Goal: Transaction & Acquisition: Download file/media

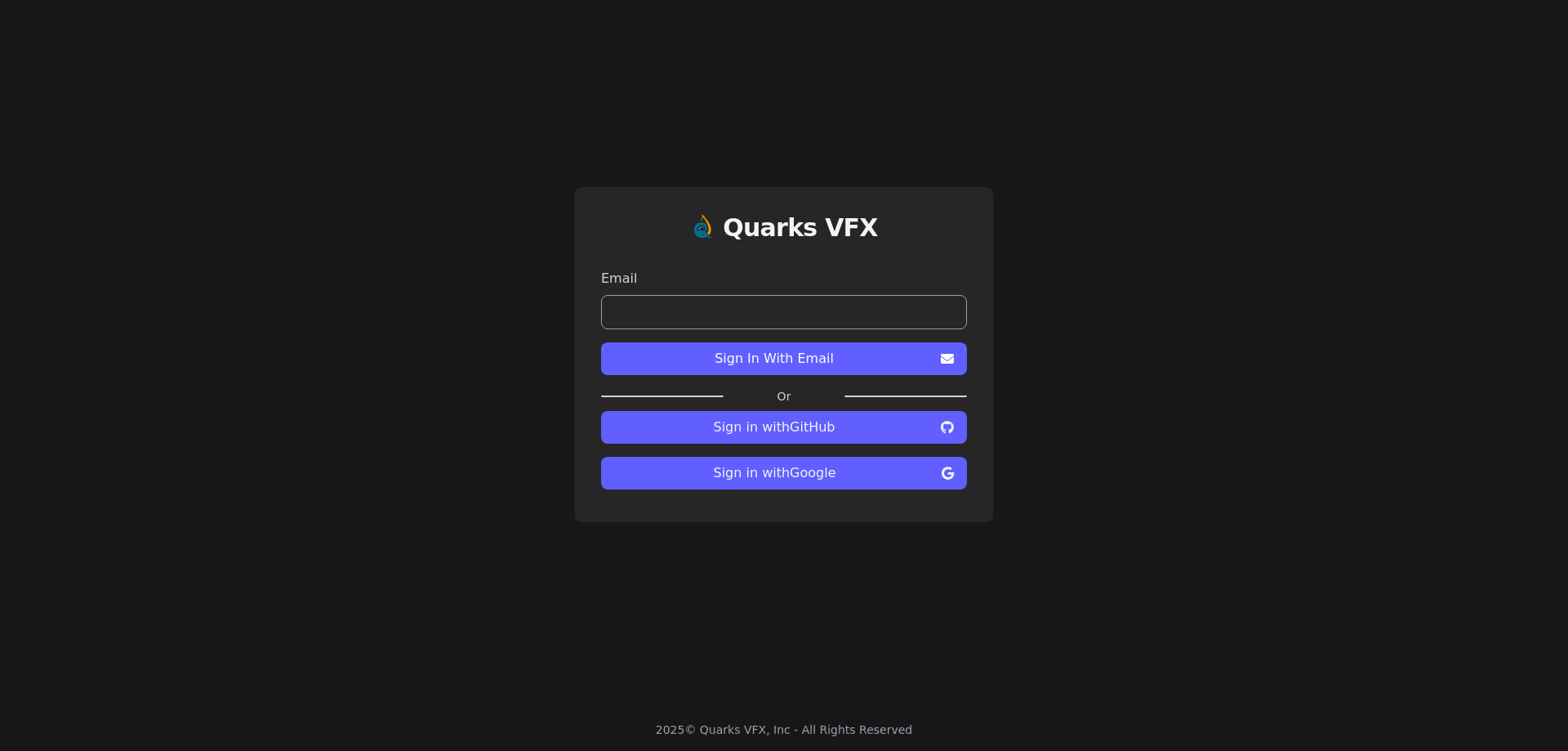
click at [787, 429] on span "Sign in with GitHub" at bounding box center [774, 427] width 320 height 19
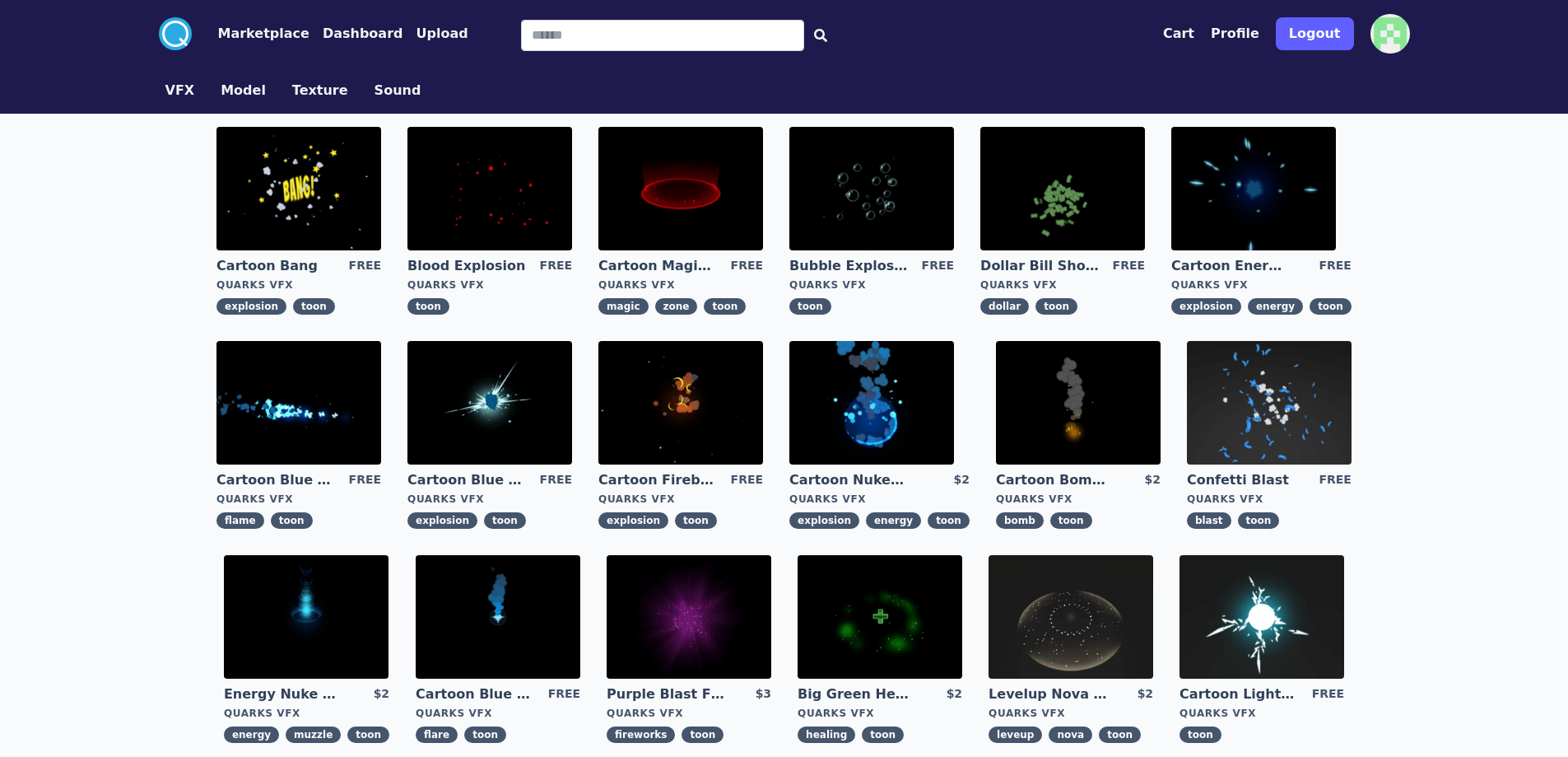
click at [350, 195] on img at bounding box center [299, 189] width 165 height 124
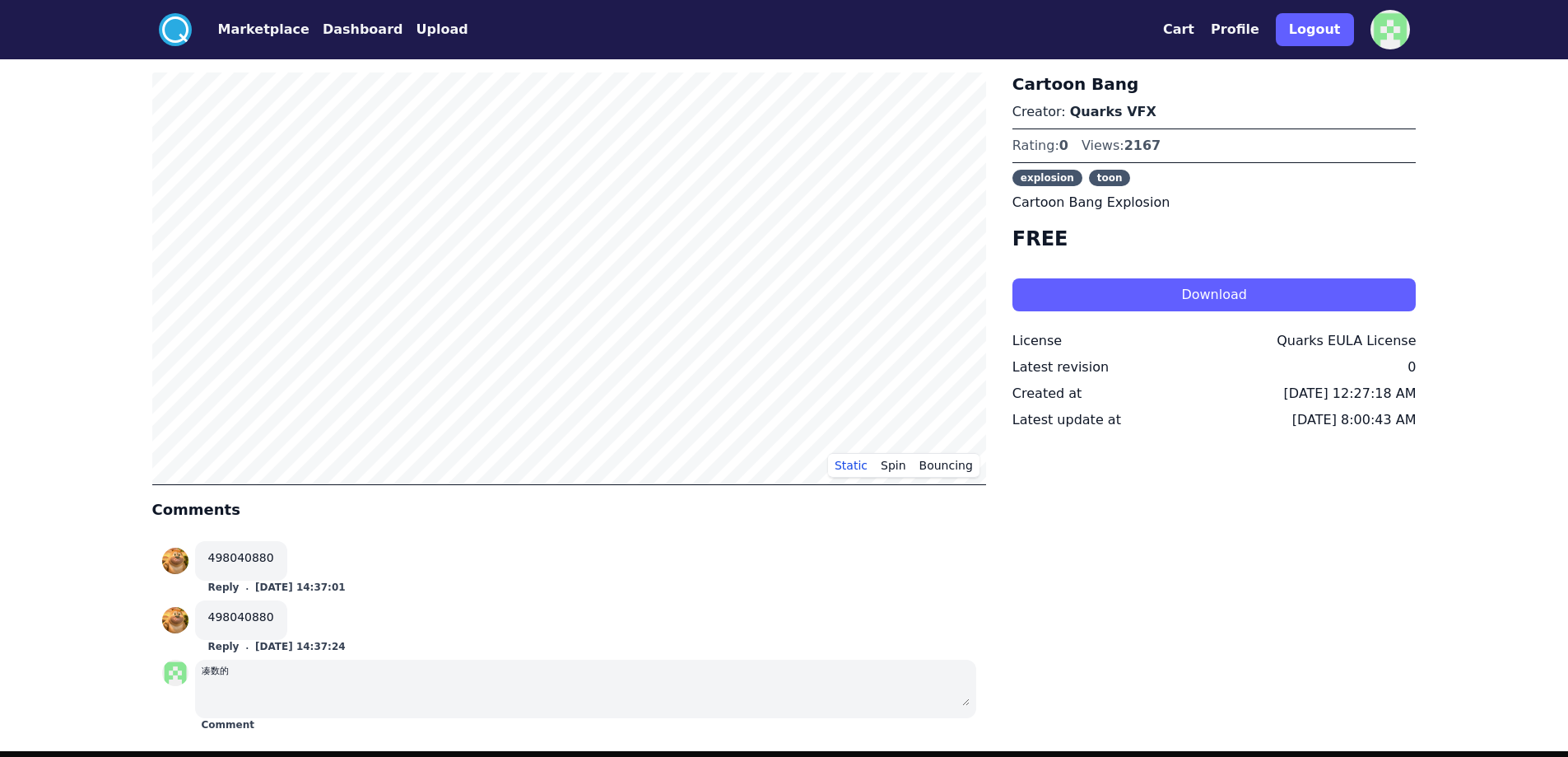
click at [1156, 289] on button "Download" at bounding box center [1215, 295] width 404 height 33
drag, startPoint x: 104, startPoint y: 642, endPoint x: 123, endPoint y: 648, distance: 19.9
click at [104, 642] on div ".cls-1{fill:#fff;}.cls-2{fill:#29abe2;} Marketplace Dashboard Upload Cart Profi…" at bounding box center [784, 498] width 1568 height 995
click at [294, 676] on div "凑数的" at bounding box center [586, 669] width 768 height 19
click at [246, 671] on div "凑数的" at bounding box center [586, 669] width 768 height 19
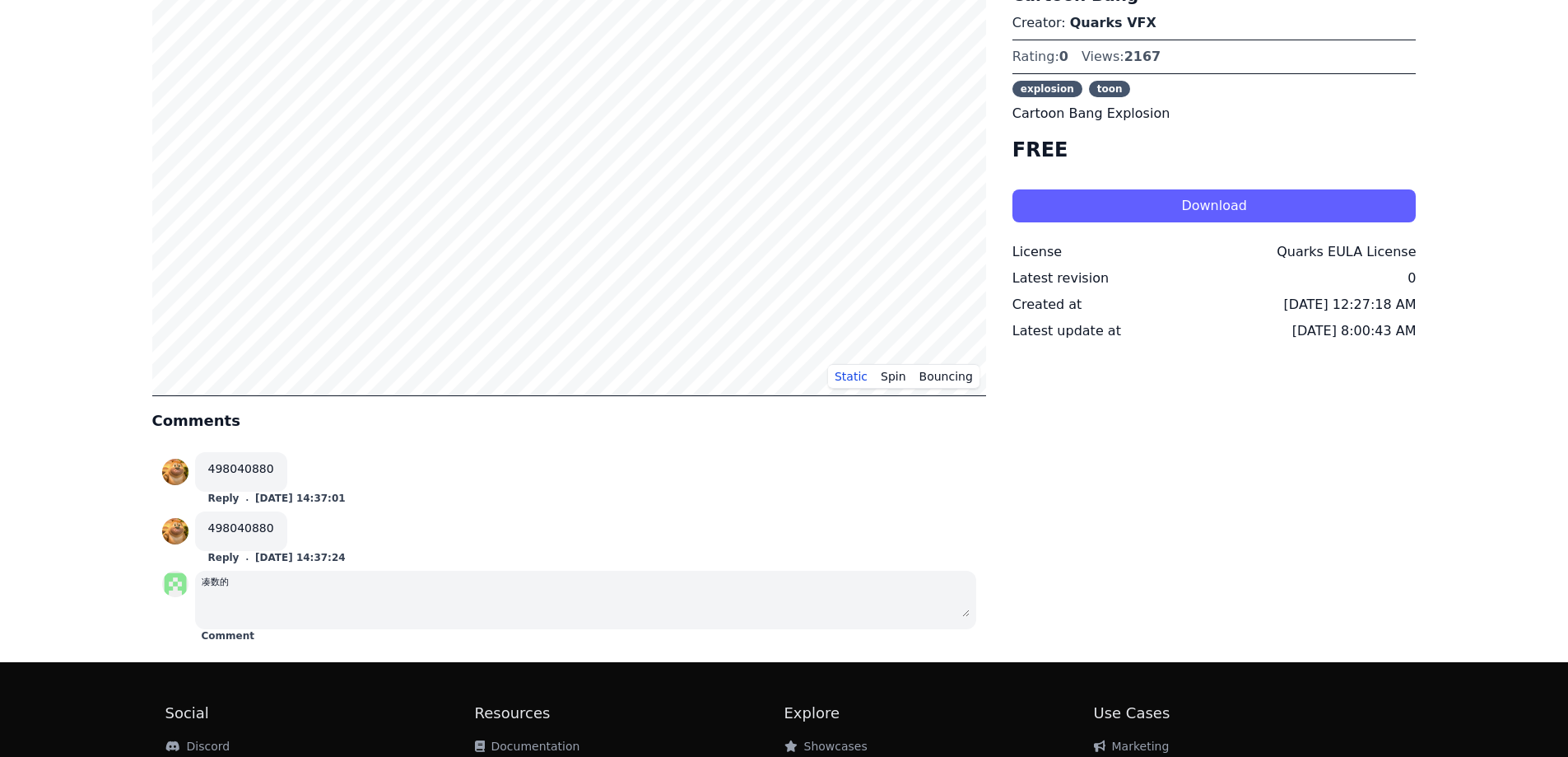
scroll to position [237, 0]
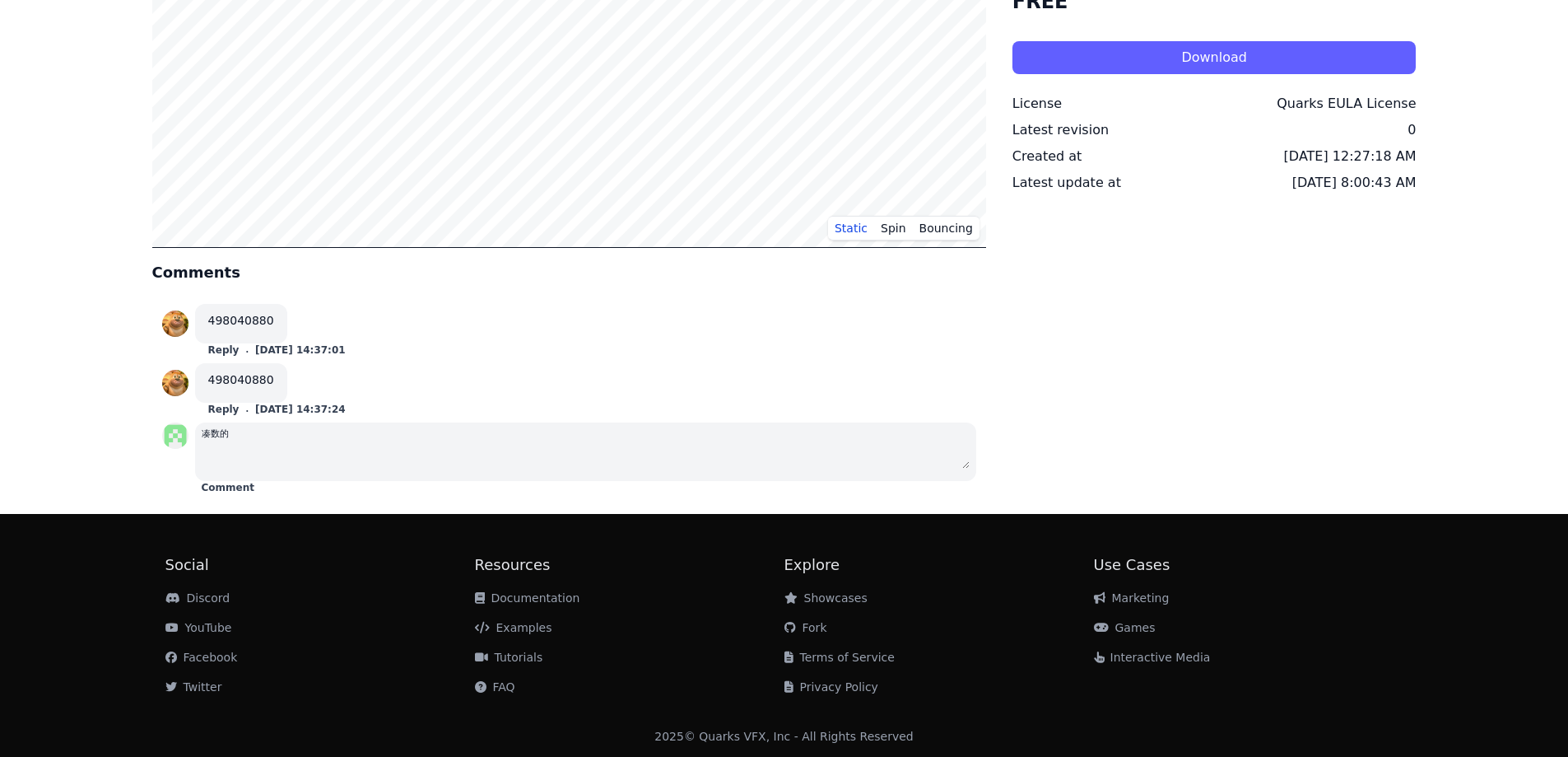
click at [280, 451] on textarea at bounding box center [586, 455] width 768 height 26
type textarea "*****"
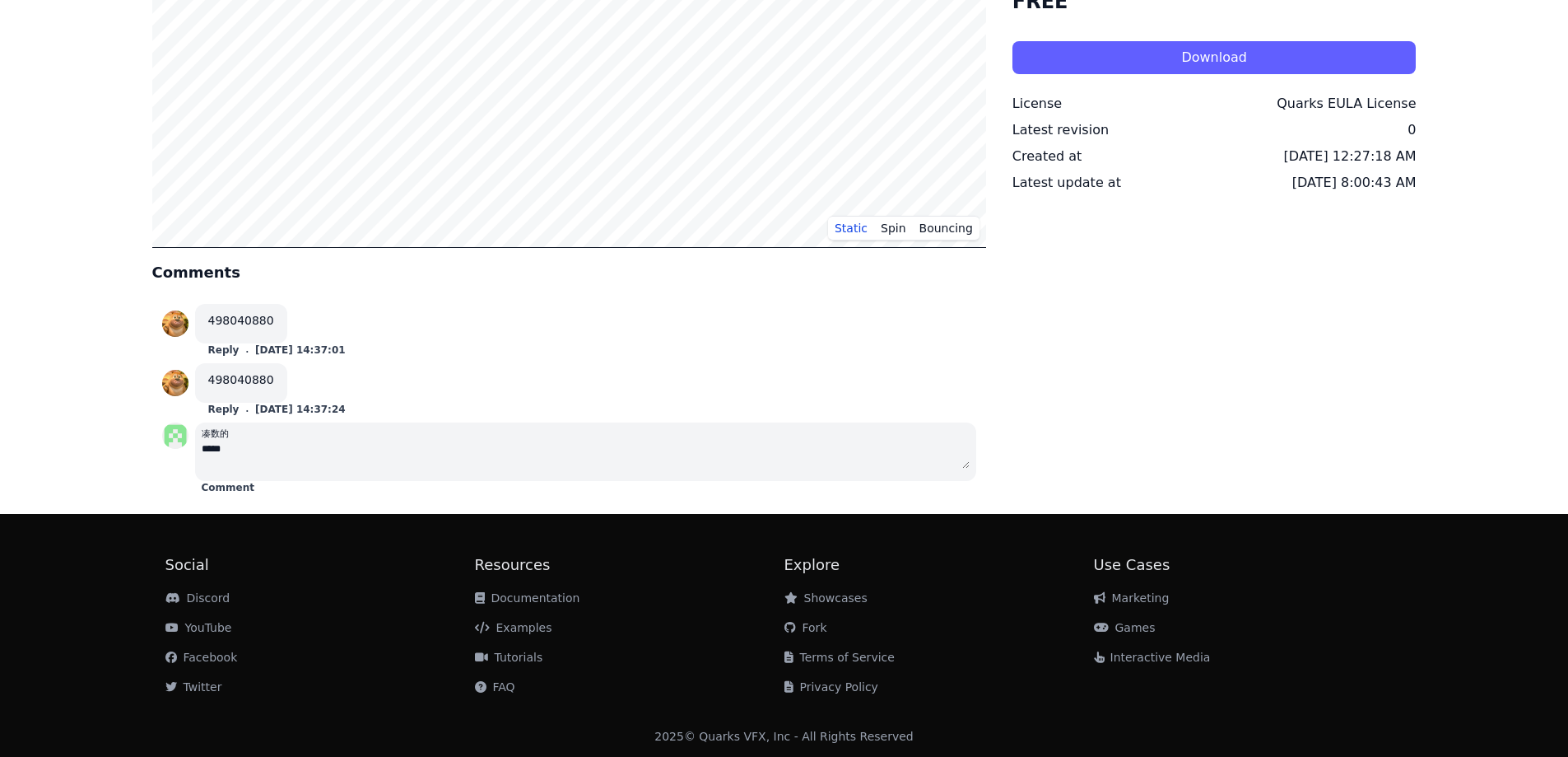
click at [66, 479] on div ".cls-1{fill:#fff;}.cls-2{fill:#29abe2;} Marketplace Dashboard Upload Cart Profi…" at bounding box center [784, 260] width 1568 height 995
click at [230, 489] on button "Comment" at bounding box center [228, 488] width 53 height 13
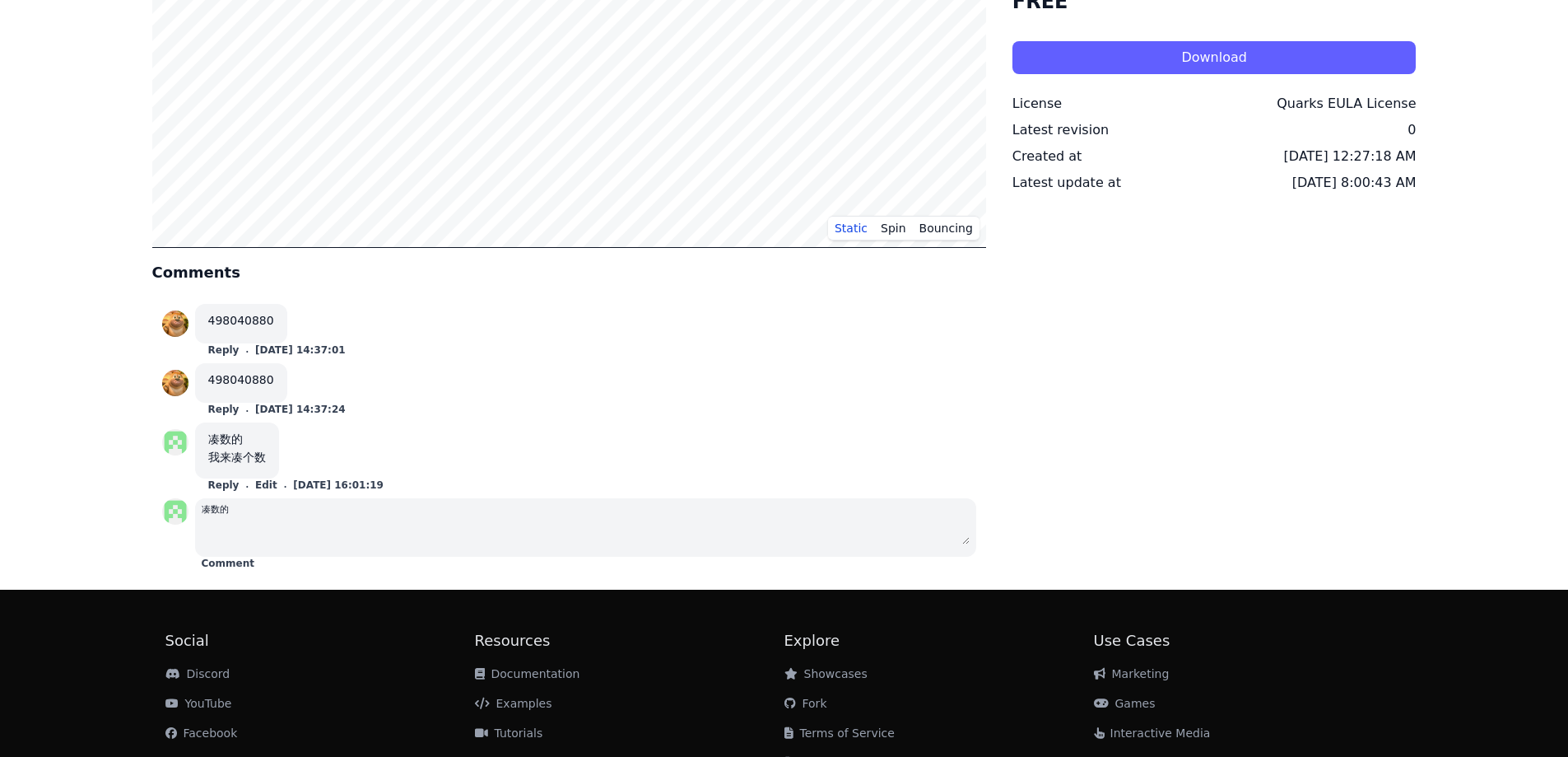
scroll to position [313, 0]
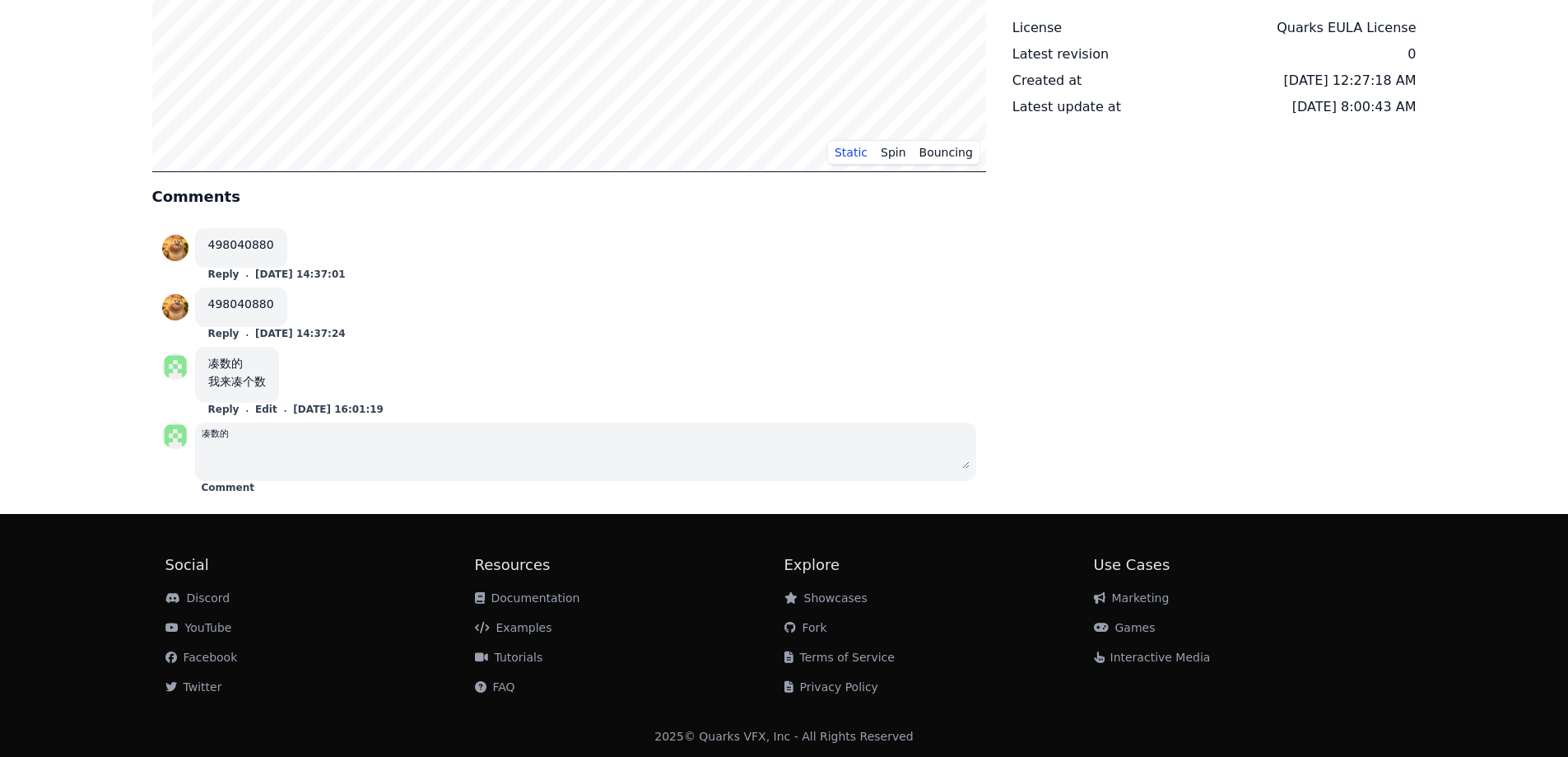
click at [611, 410] on div "凑数的 我来凑个数 Reply . Edit . [DATE] 16:01:19" at bounding box center [569, 381] width 814 height 69
click at [564, 291] on div "498040880 Reply . [DATE] 14:37:24" at bounding box center [569, 313] width 814 height 53
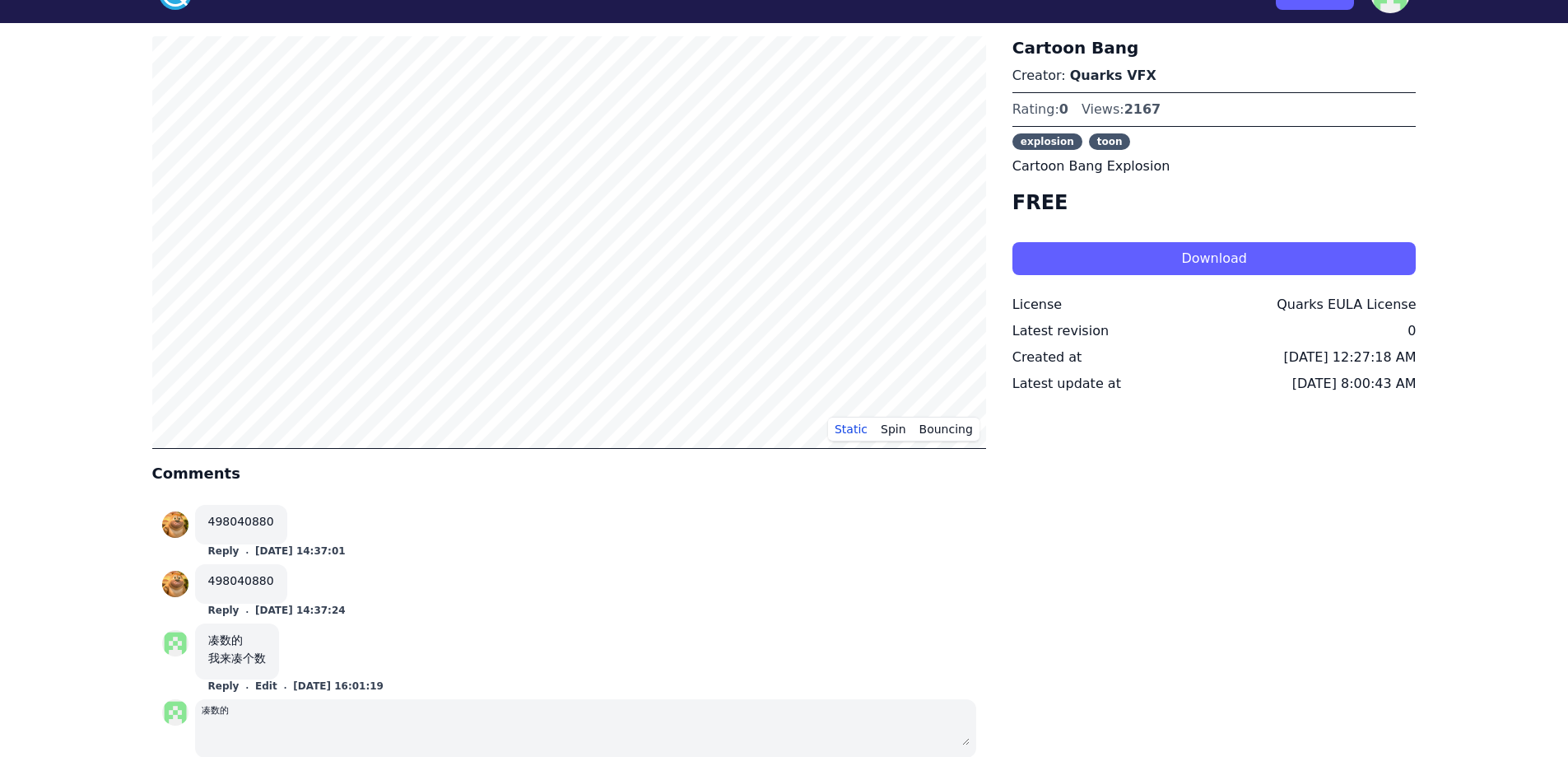
scroll to position [0, 0]
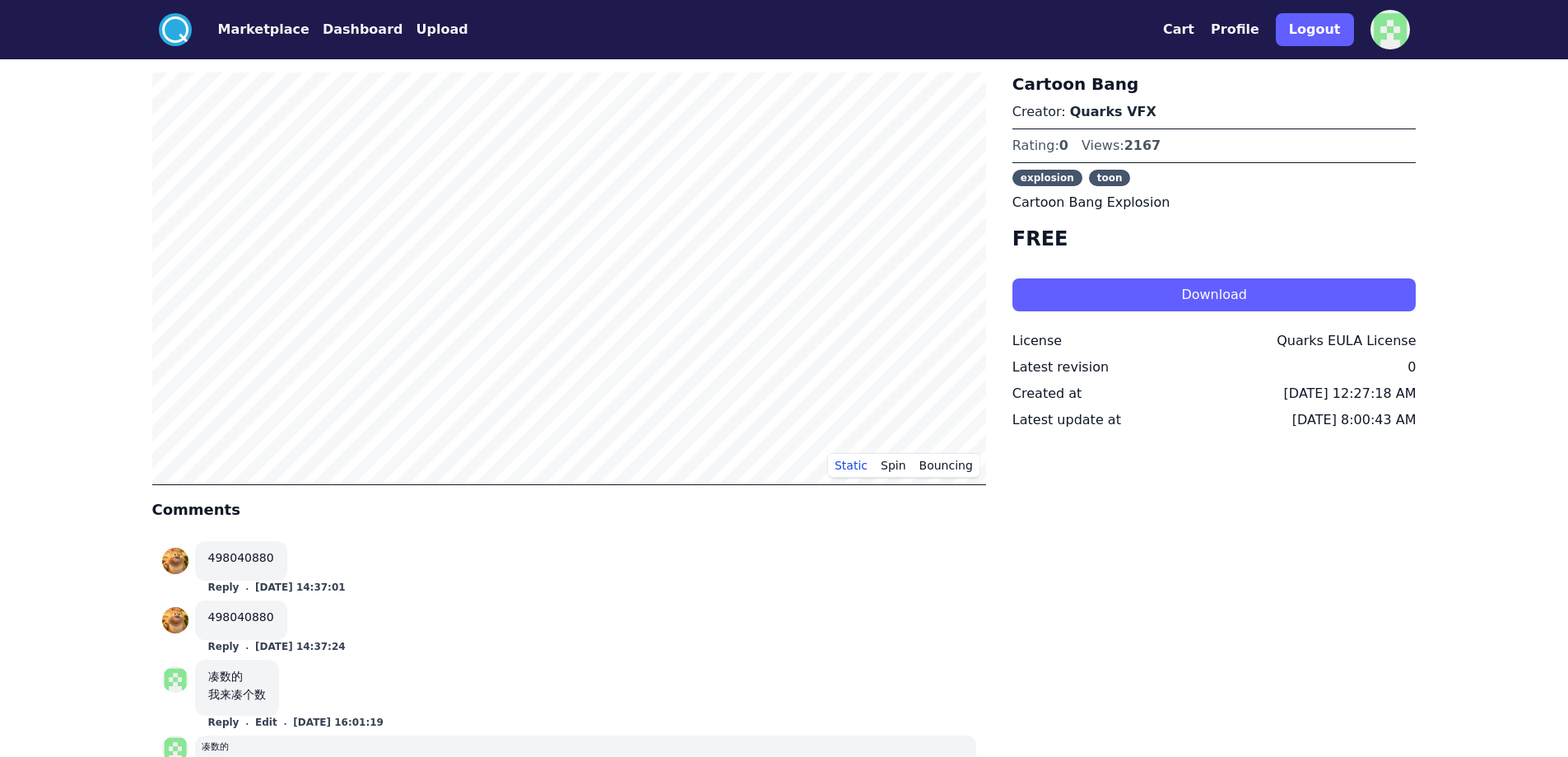
click at [1455, 155] on div ".cls-1{fill:#fff;}.cls-2{fill:#29abe2;} Marketplace Dashboard Upload Cart Profi…" at bounding box center [784, 536] width 1568 height 1071
click at [892, 465] on button "Spin" at bounding box center [894, 465] width 39 height 24
click at [938, 458] on button "Bouncing" at bounding box center [946, 465] width 66 height 24
click at [859, 466] on button "Static" at bounding box center [851, 465] width 46 height 24
click at [1188, 23] on button "Cart" at bounding box center [1178, 29] width 31 height 19
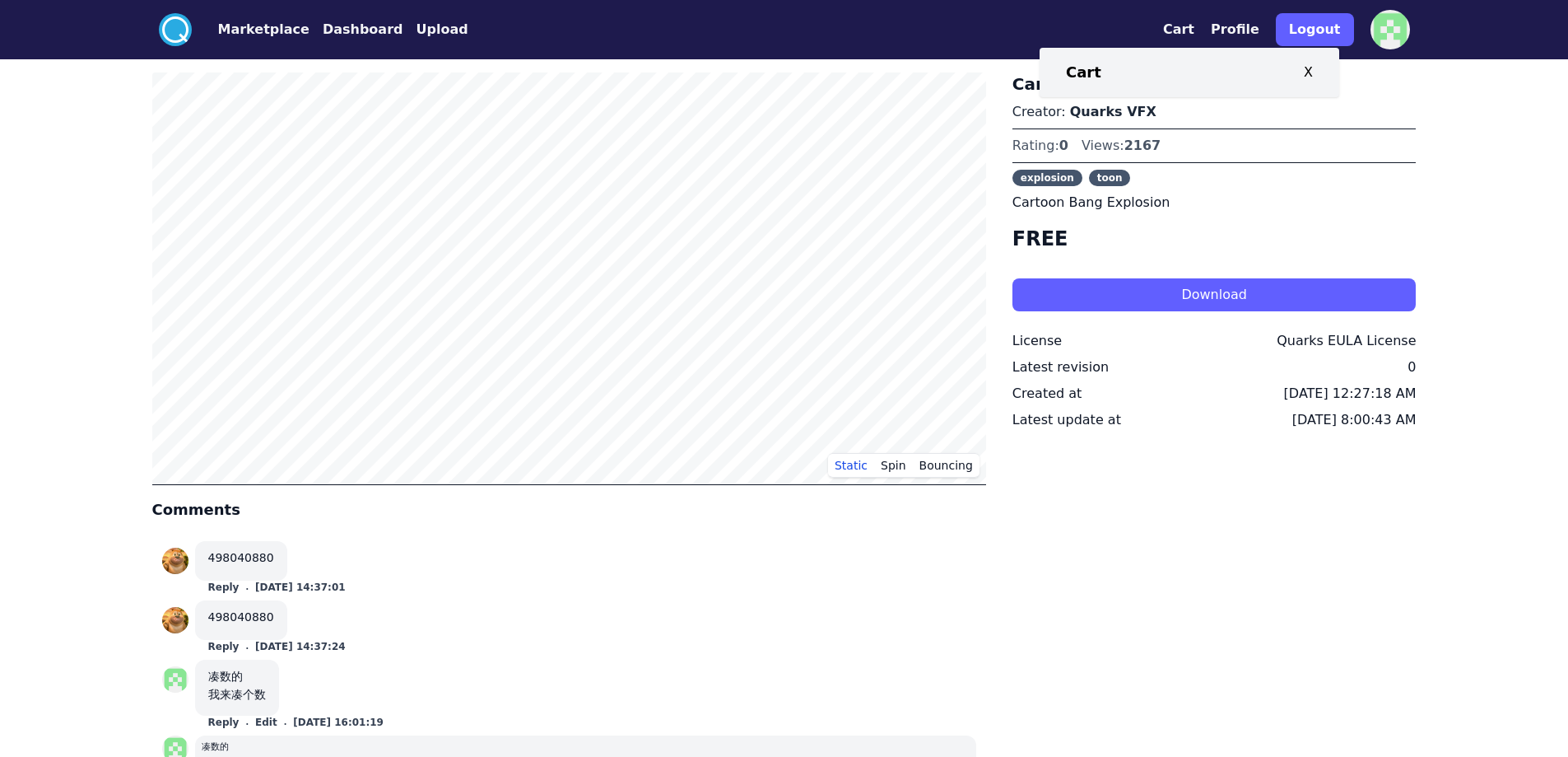
click at [1095, 573] on div "Cartoon Bang Creator: Quarks VFX Rating: 0 Views: 2167 explosion toon Cartoon B…" at bounding box center [1215, 443] width 404 height 741
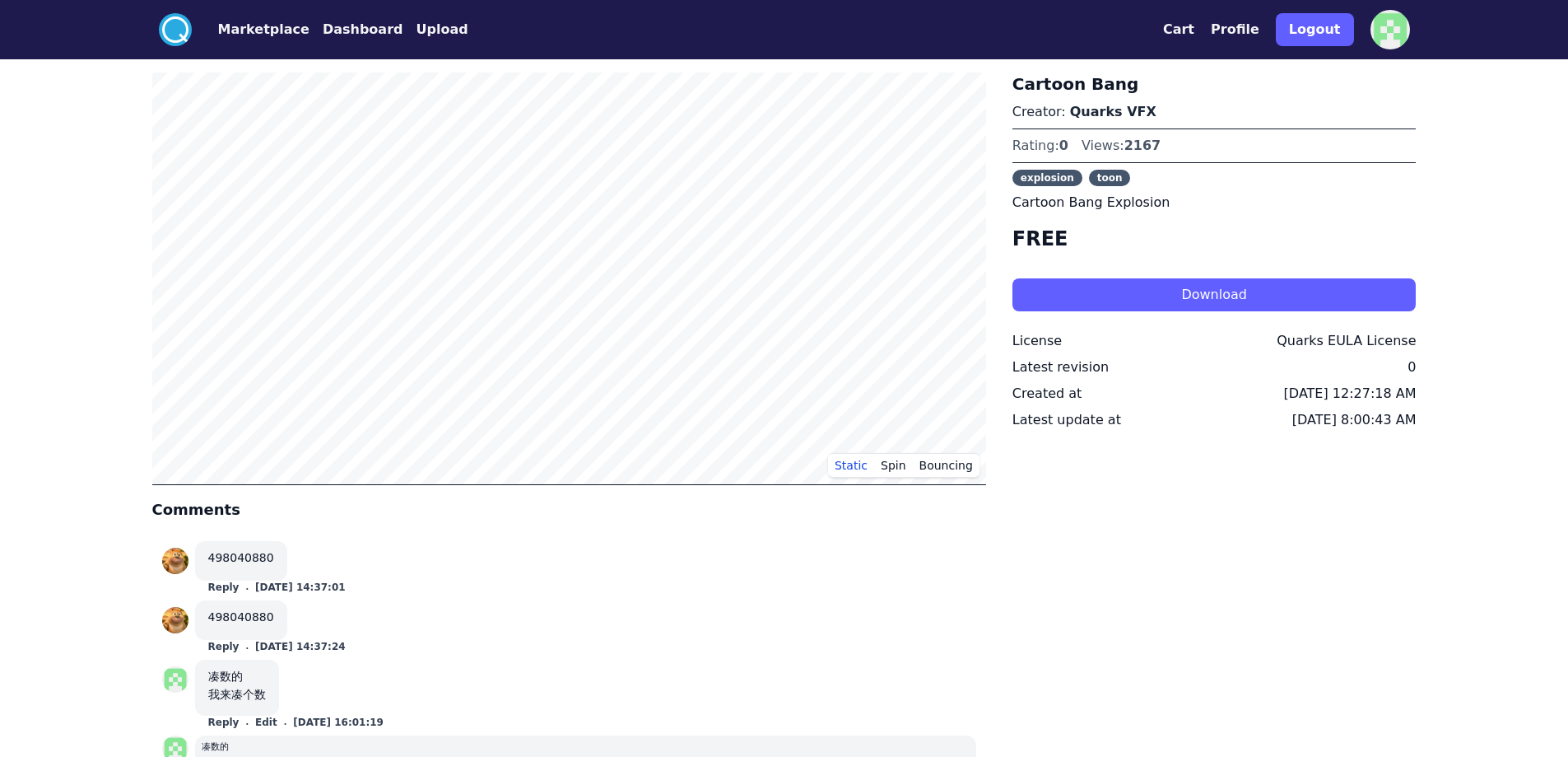
click at [2, 482] on div ".cls-1{fill:#fff;}.cls-2{fill:#29abe2;} Marketplace Dashboard Upload Cart Profi…" at bounding box center [784, 536] width 1568 height 1071
